Goal: Transaction & Acquisition: Download file/media

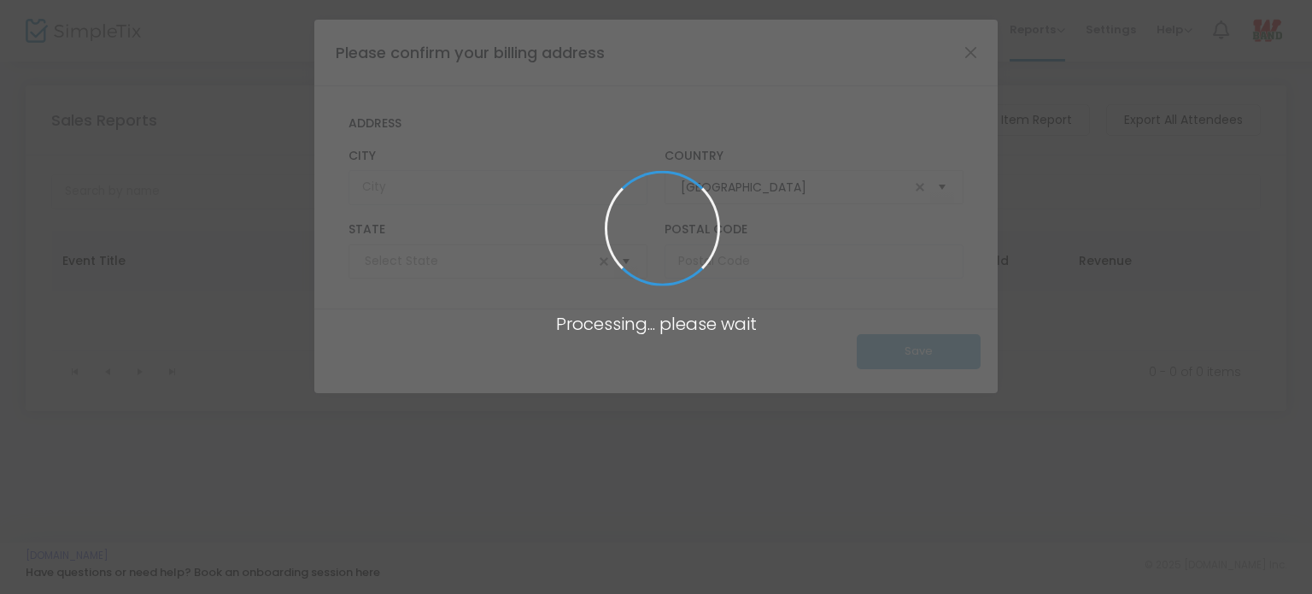
type input "Texas"
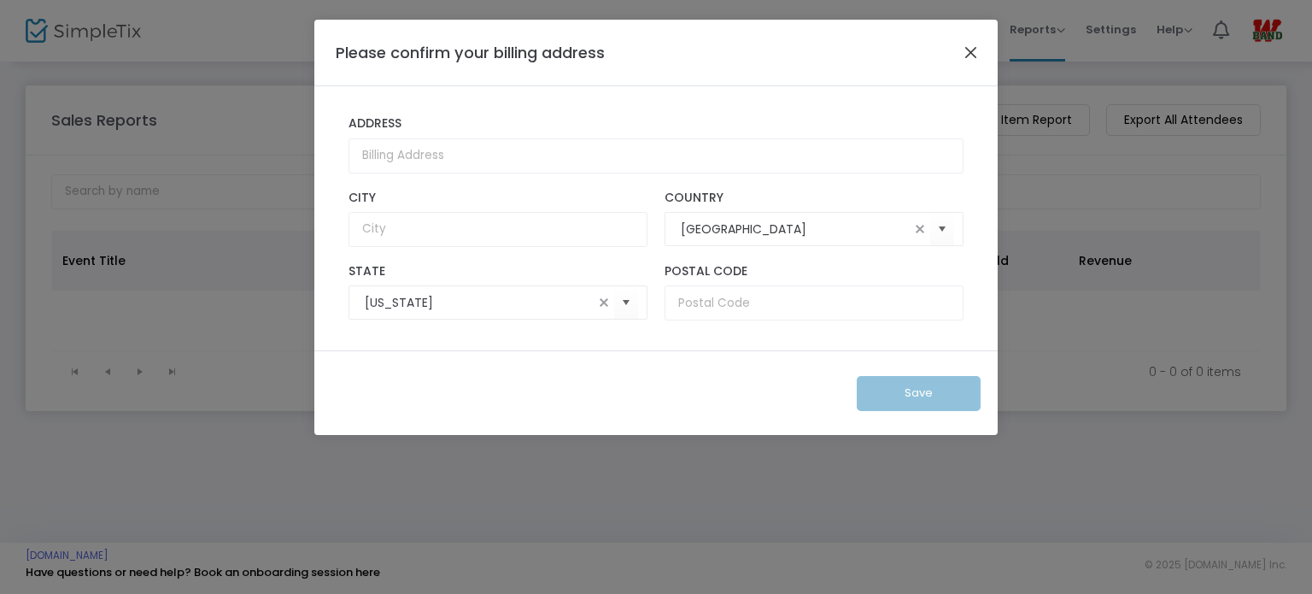
click at [971, 61] on button "Close" at bounding box center [971, 52] width 22 height 22
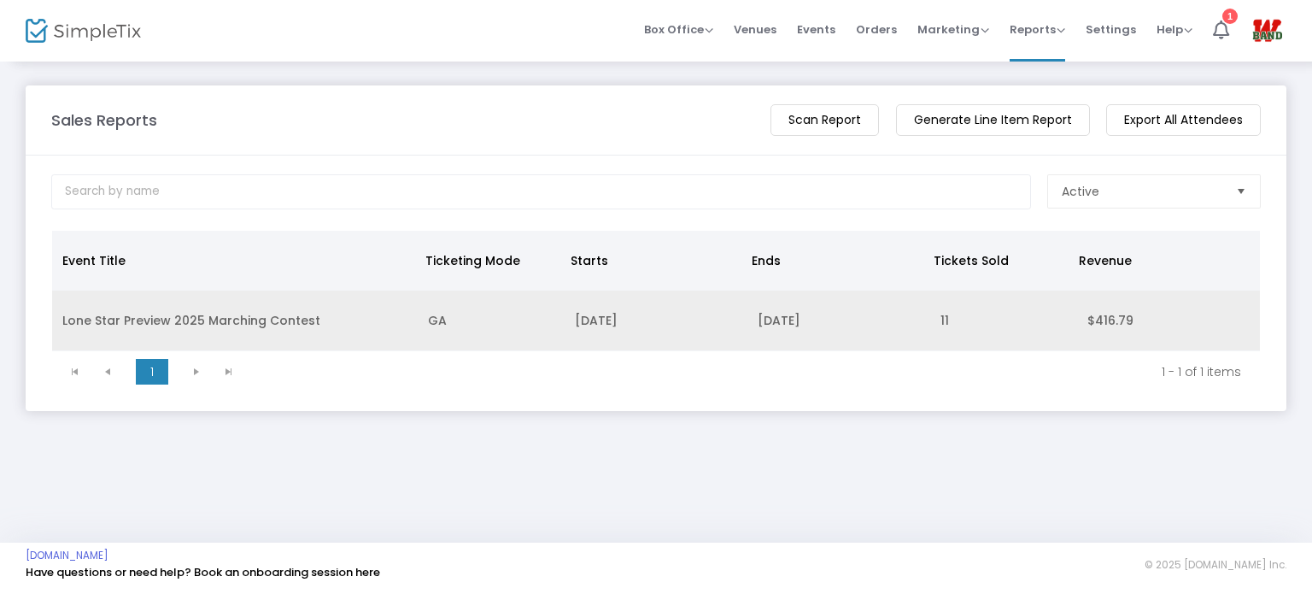
click at [1127, 322] on td "$416.79" at bounding box center [1168, 320] width 183 height 61
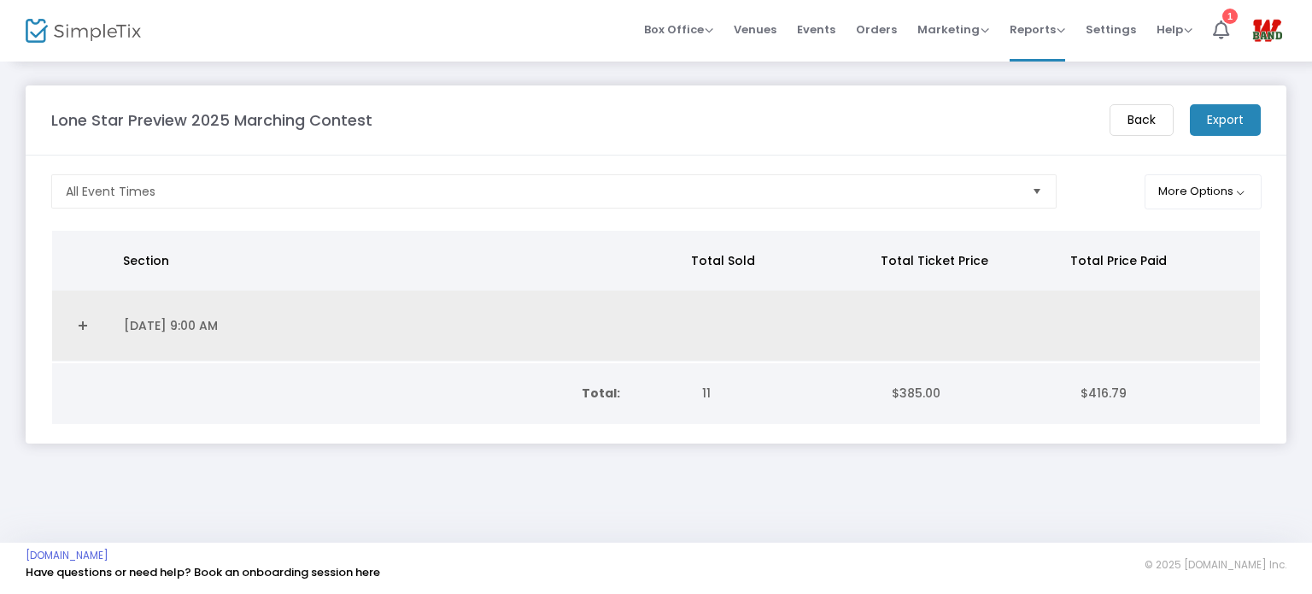
click at [1068, 324] on td "Data table" at bounding box center [1163, 325] width 191 height 71
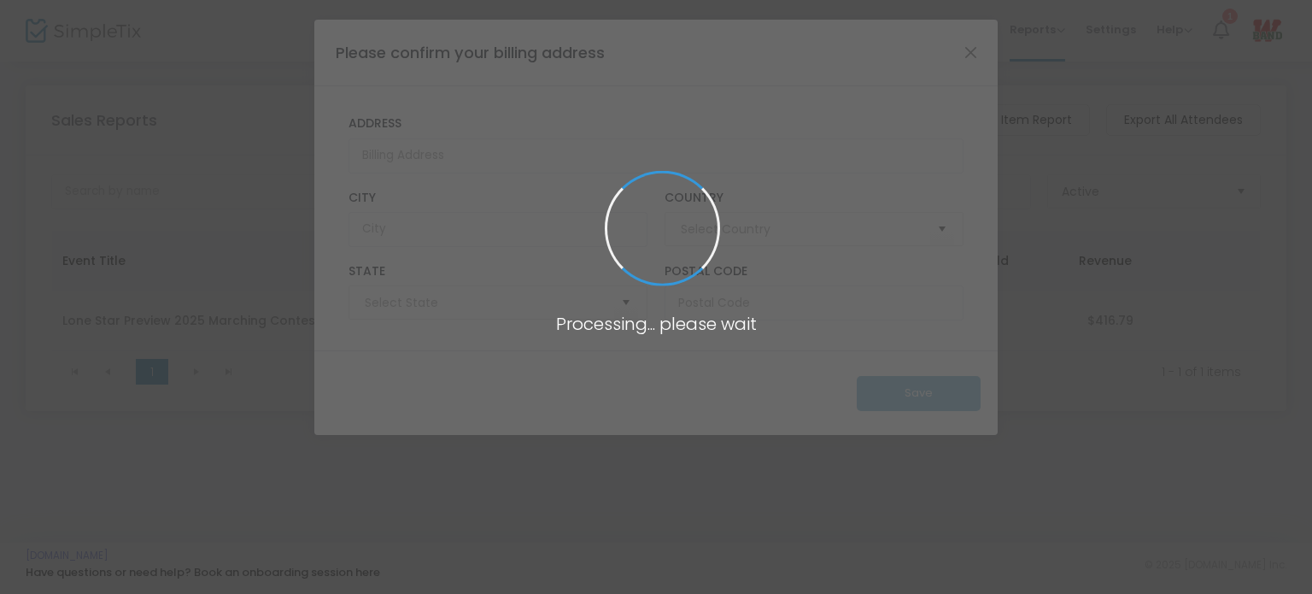
type input "United States"
type input "Texas"
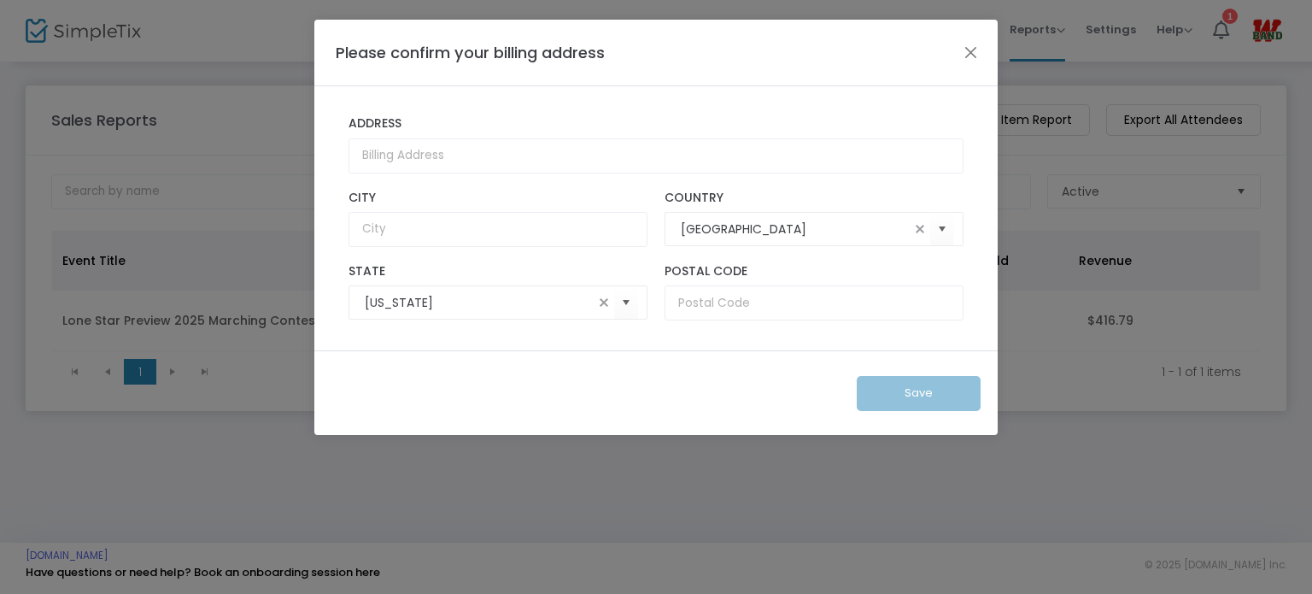
click at [982, 41] on div "Please confirm your billing address" at bounding box center [655, 53] width 683 height 67
click at [970, 50] on button "Close" at bounding box center [971, 52] width 22 height 22
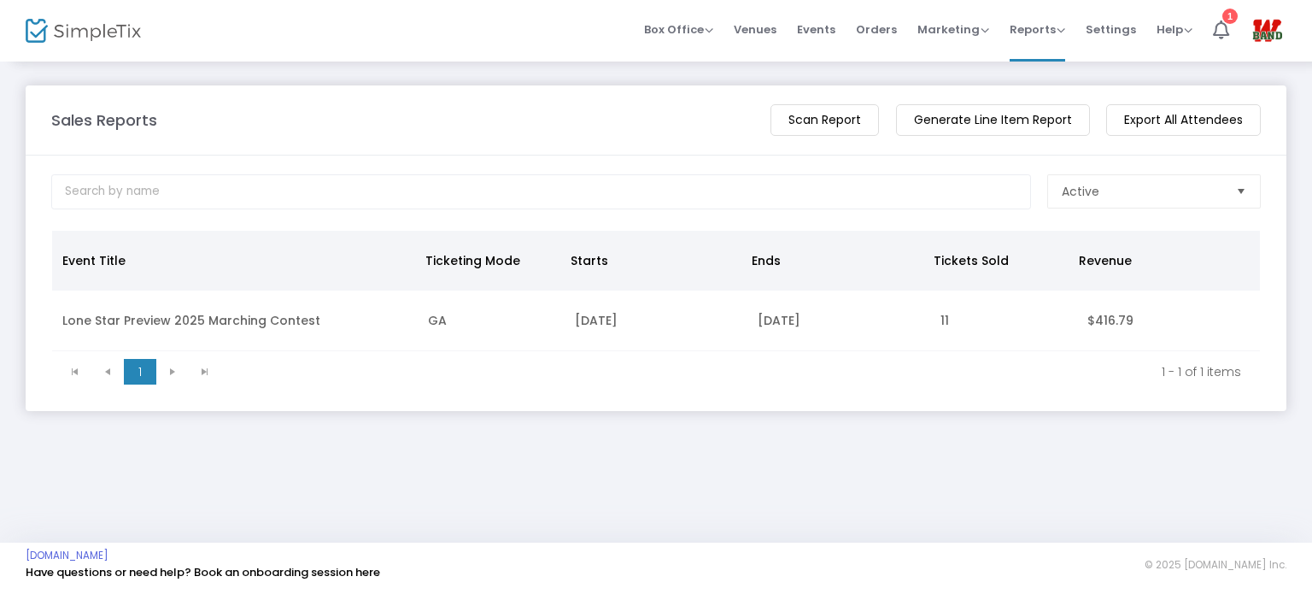
click at [1025, 119] on m-button "Generate Line Item Report" at bounding box center [993, 120] width 194 height 32
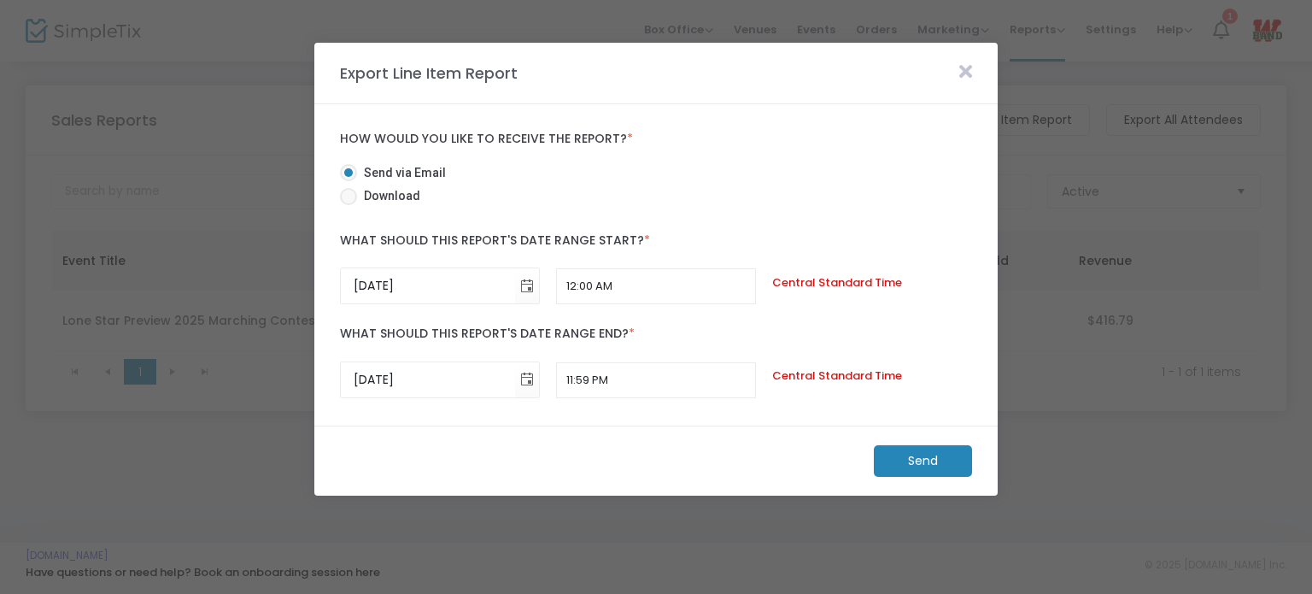
click at [962, 73] on icon at bounding box center [965, 71] width 13 height 19
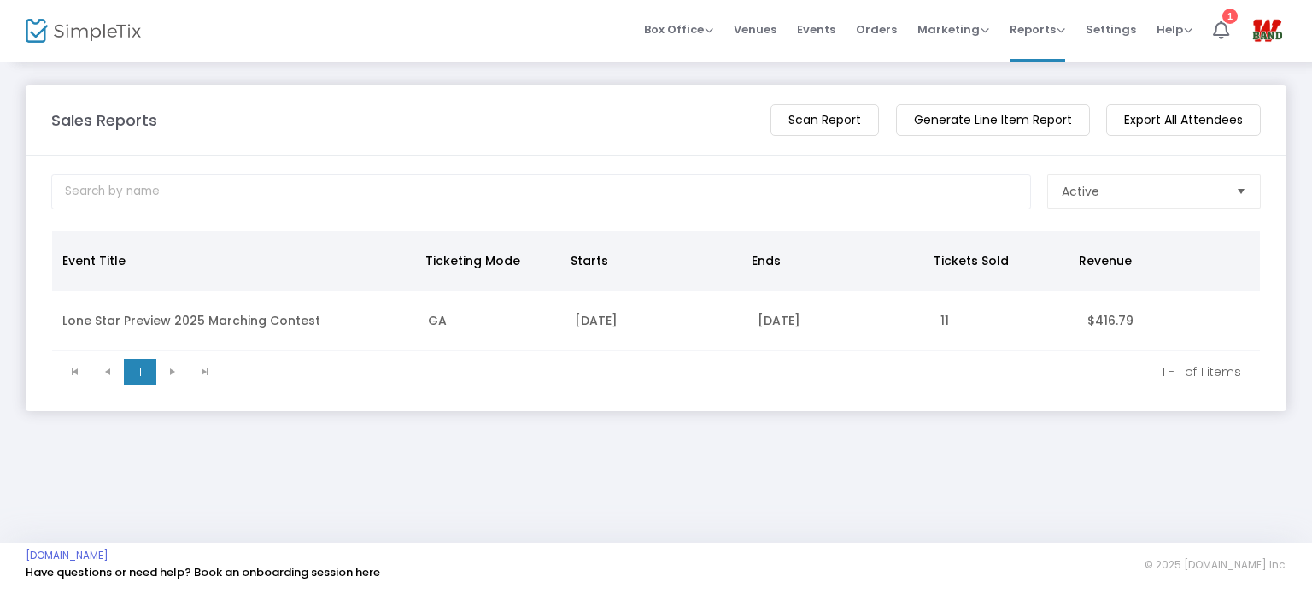
click at [1207, 120] on m-button "Export All Attendees" at bounding box center [1183, 120] width 155 height 32
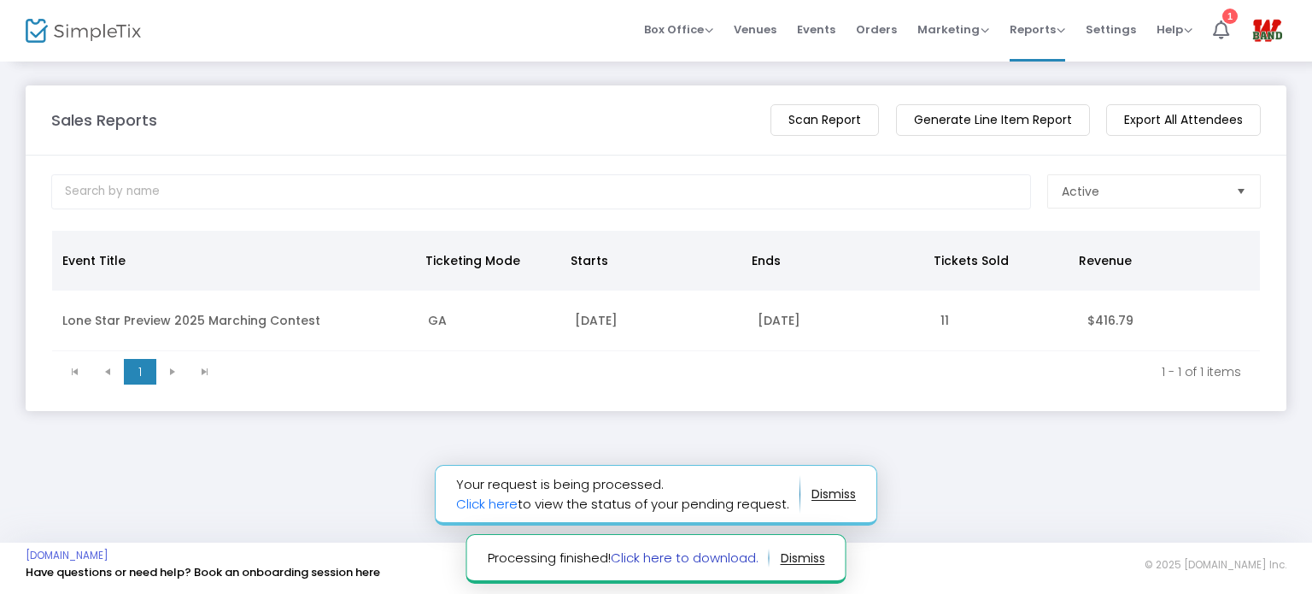
click at [672, 559] on link "Click here to download." at bounding box center [685, 557] width 148 height 18
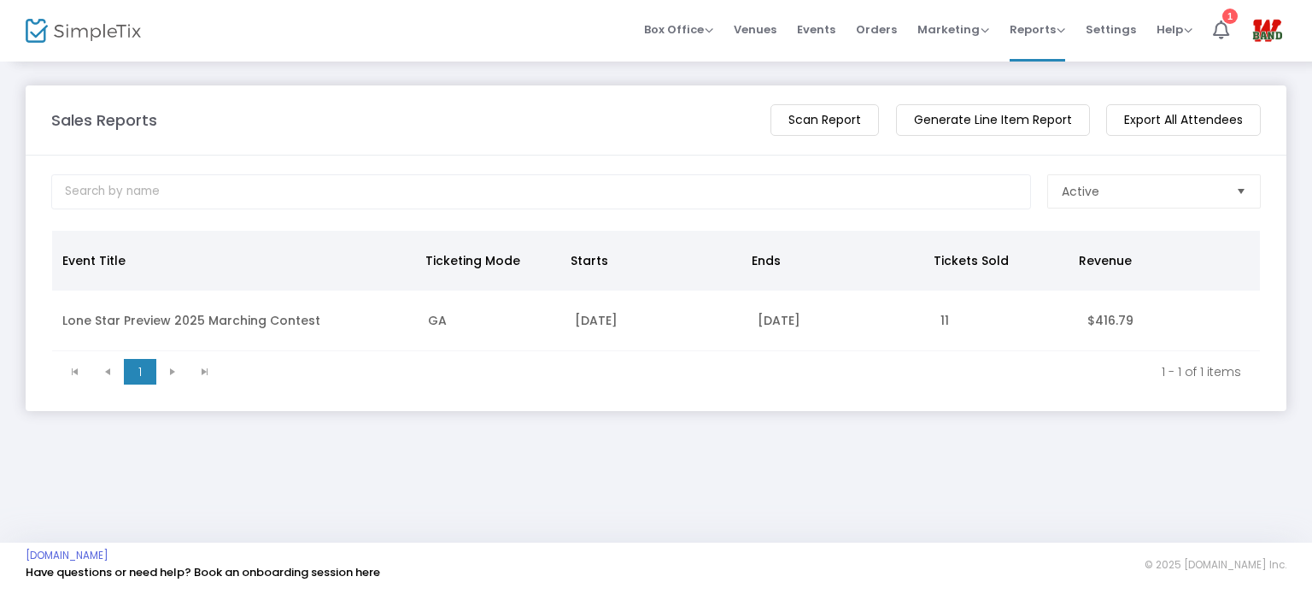
click at [998, 120] on m-button "Generate Line Item Report" at bounding box center [993, 120] width 194 height 32
